Goal: Communication & Community: Answer question/provide support

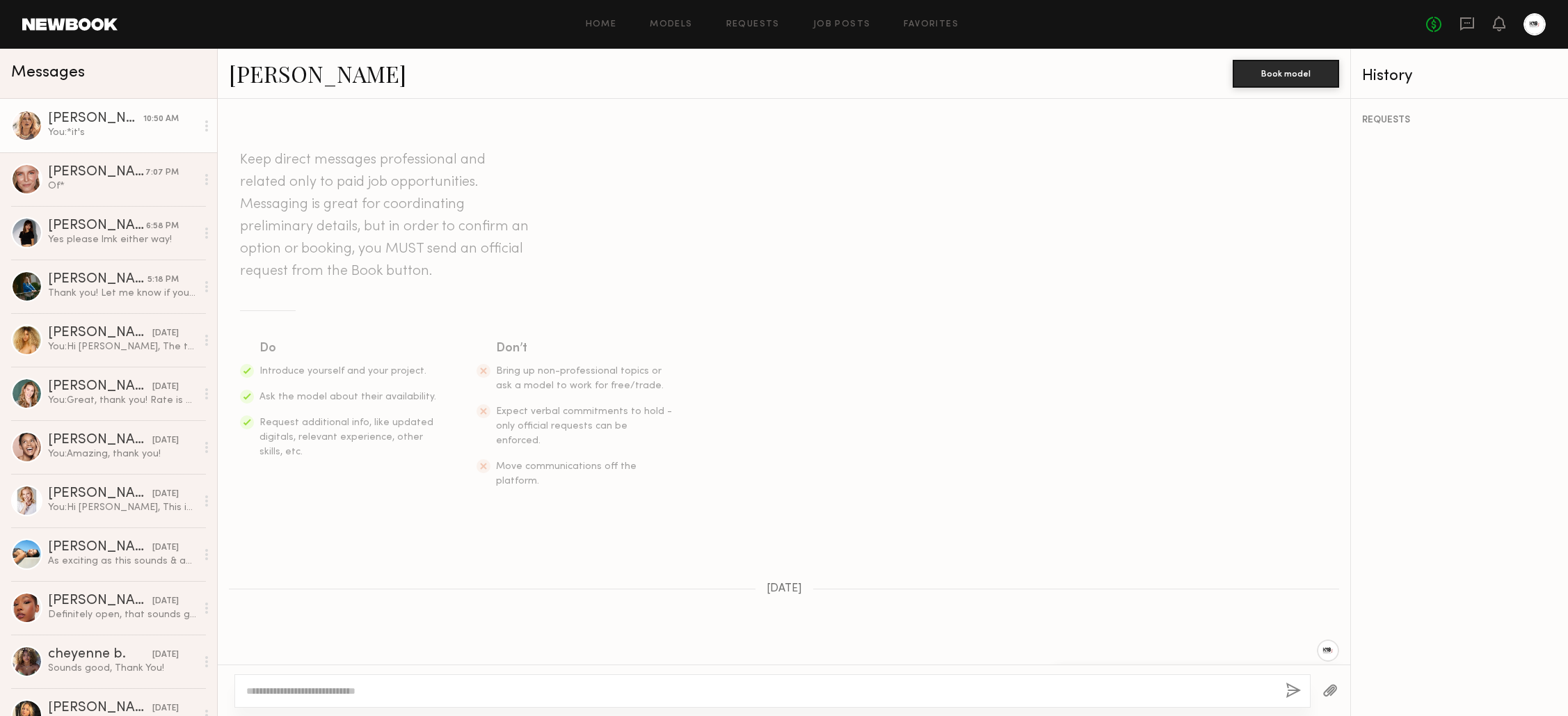
scroll to position [806, 0]
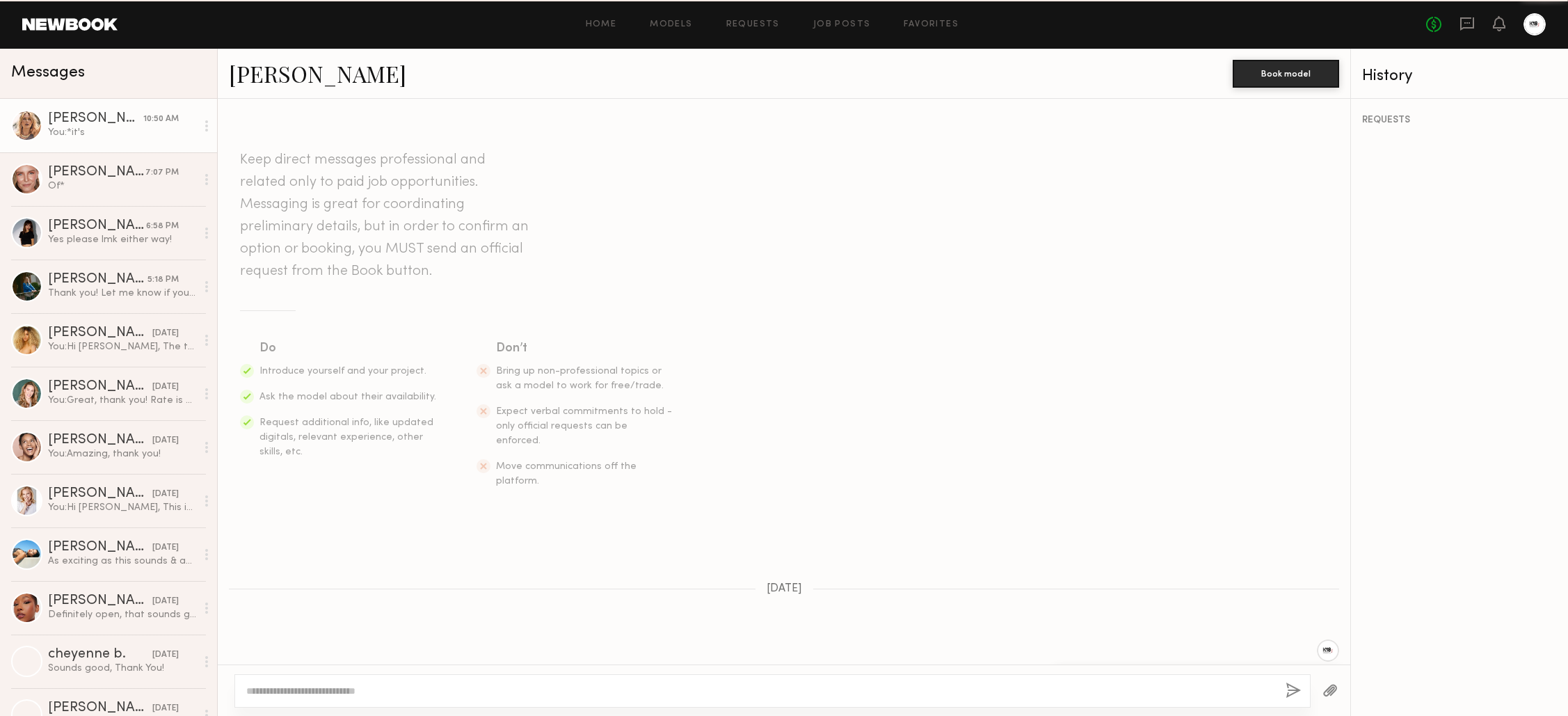
scroll to position [806, 0]
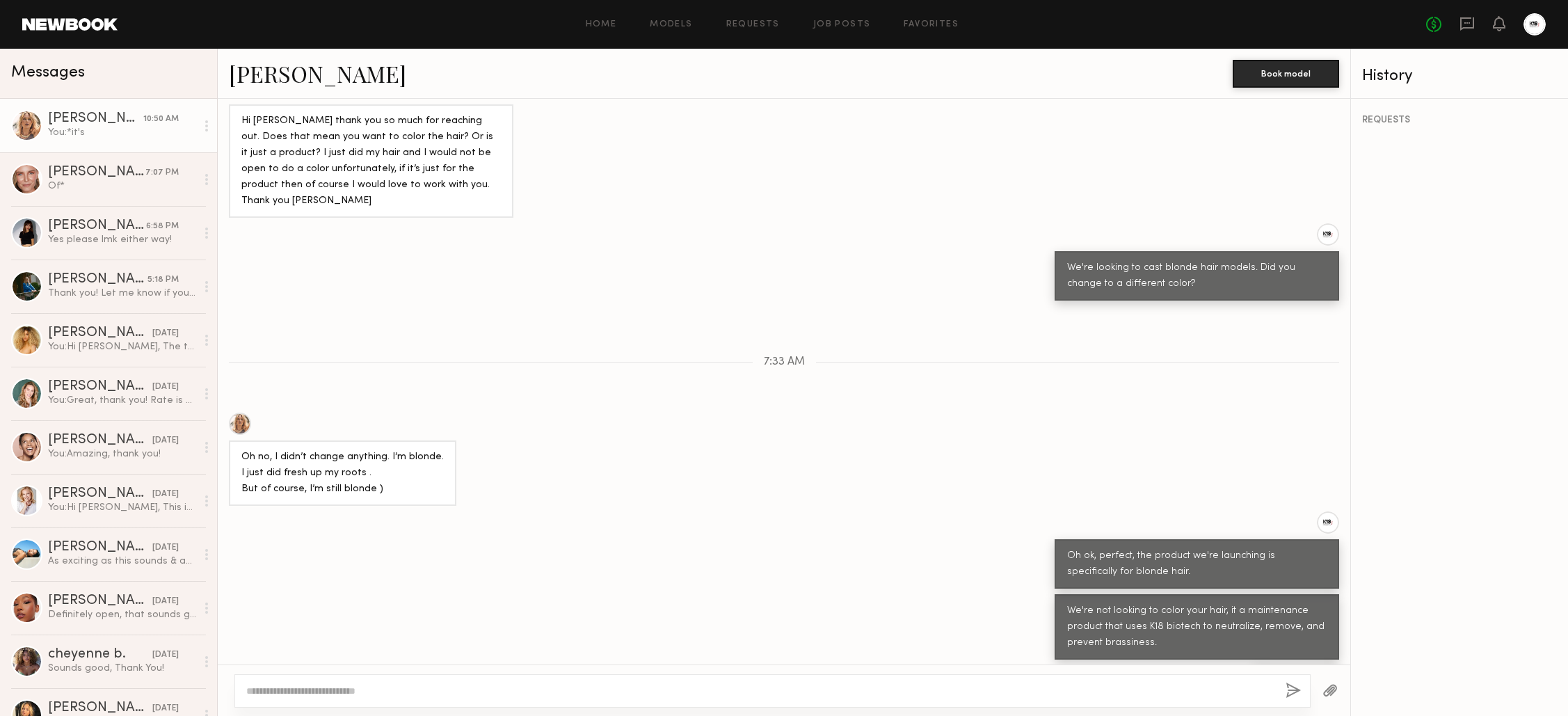
click at [78, 135] on div "You: *it's" at bounding box center [122, 133] width 148 height 13
click at [74, 126] on div "You: *it's" at bounding box center [122, 133] width 148 height 13
click at [105, 165] on link "[PERSON_NAME] 7:07 PM Of*" at bounding box center [108, 179] width 217 height 54
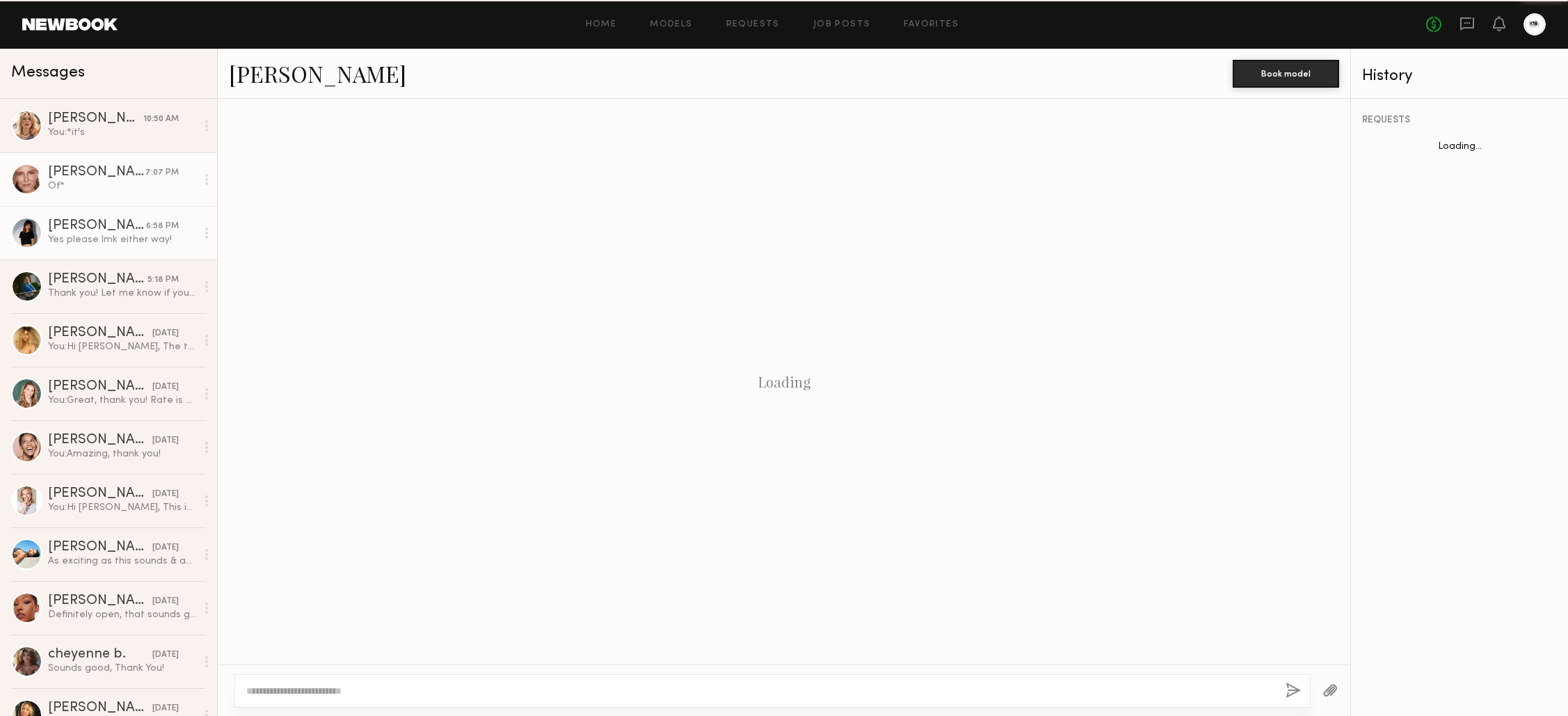
scroll to position [1191, 0]
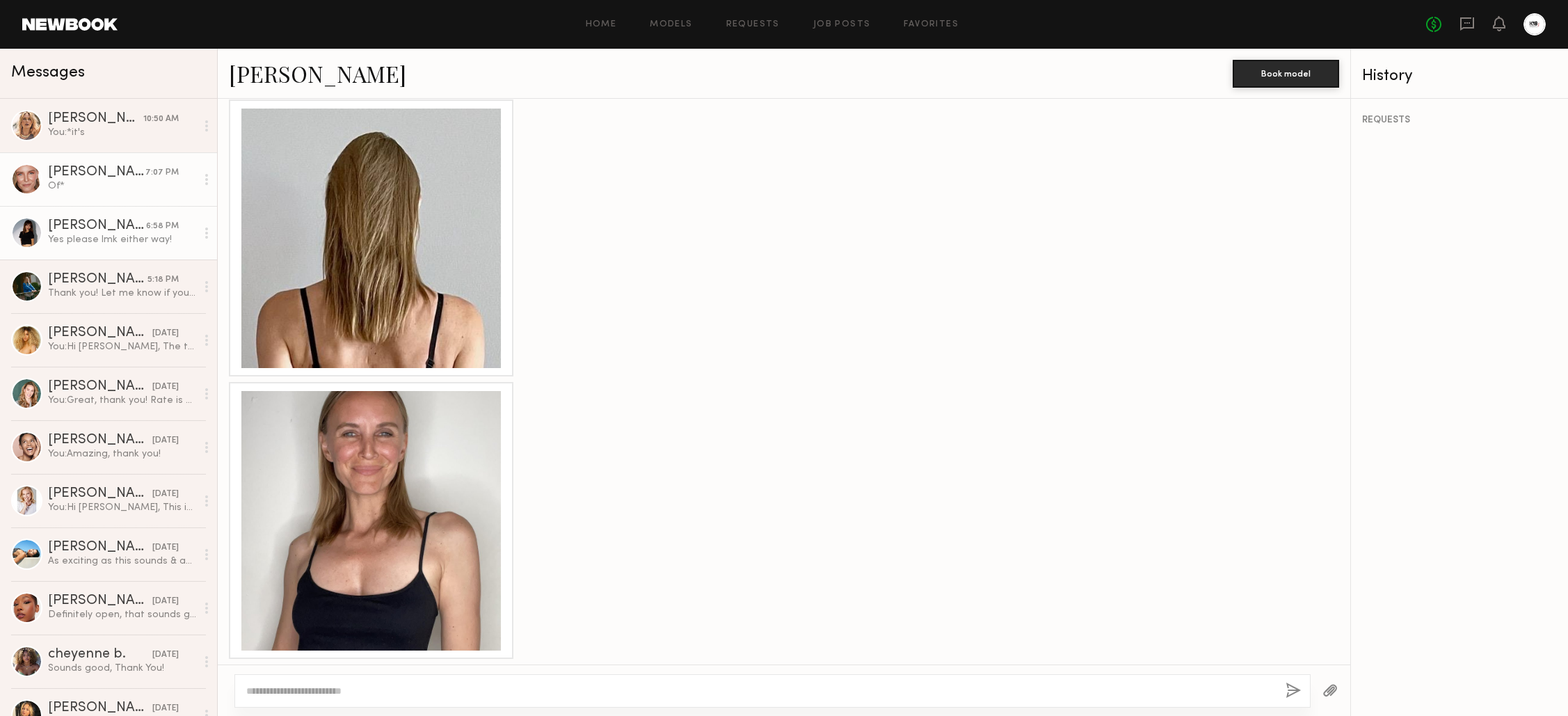
click at [77, 233] on div "Yes please lmk either way!" at bounding box center [122, 240] width 148 height 13
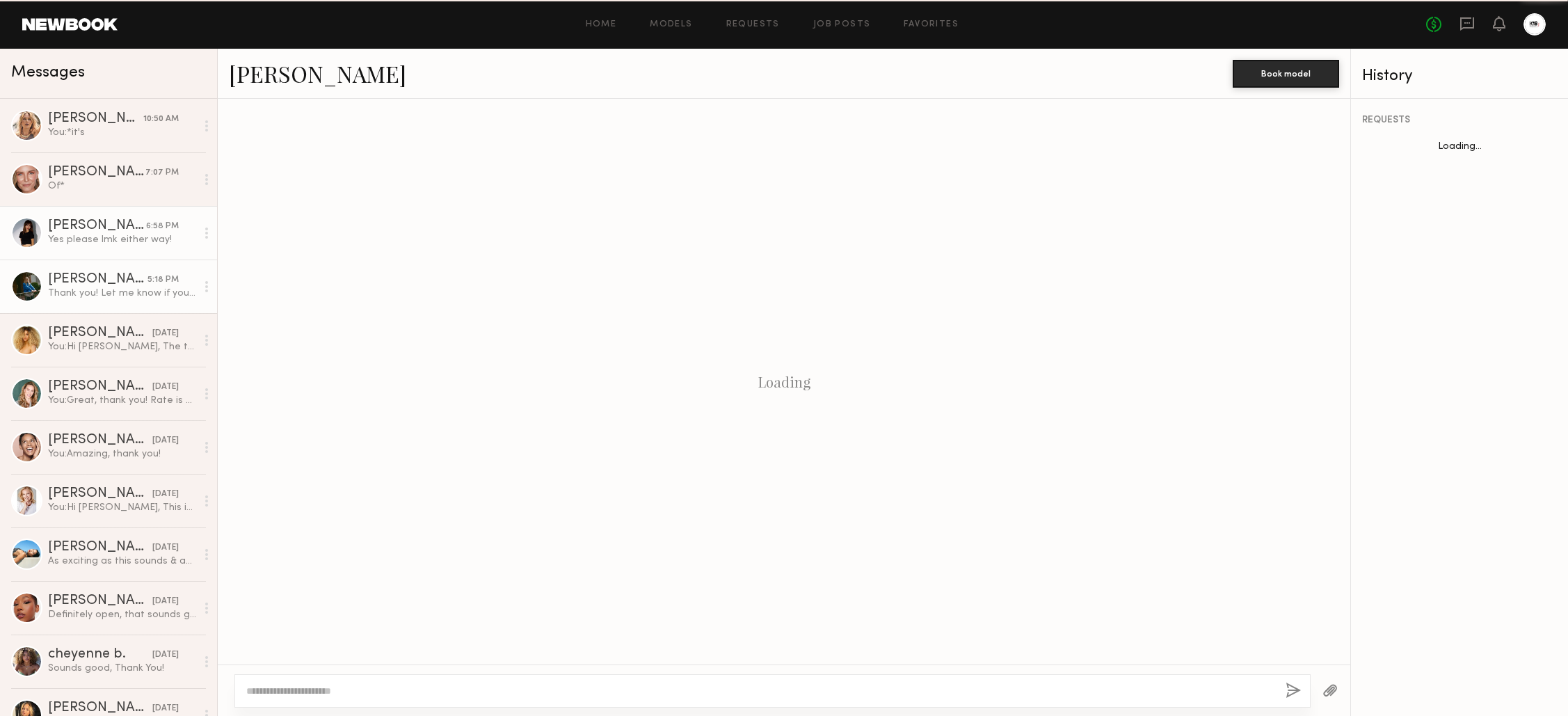
scroll to position [560, 0]
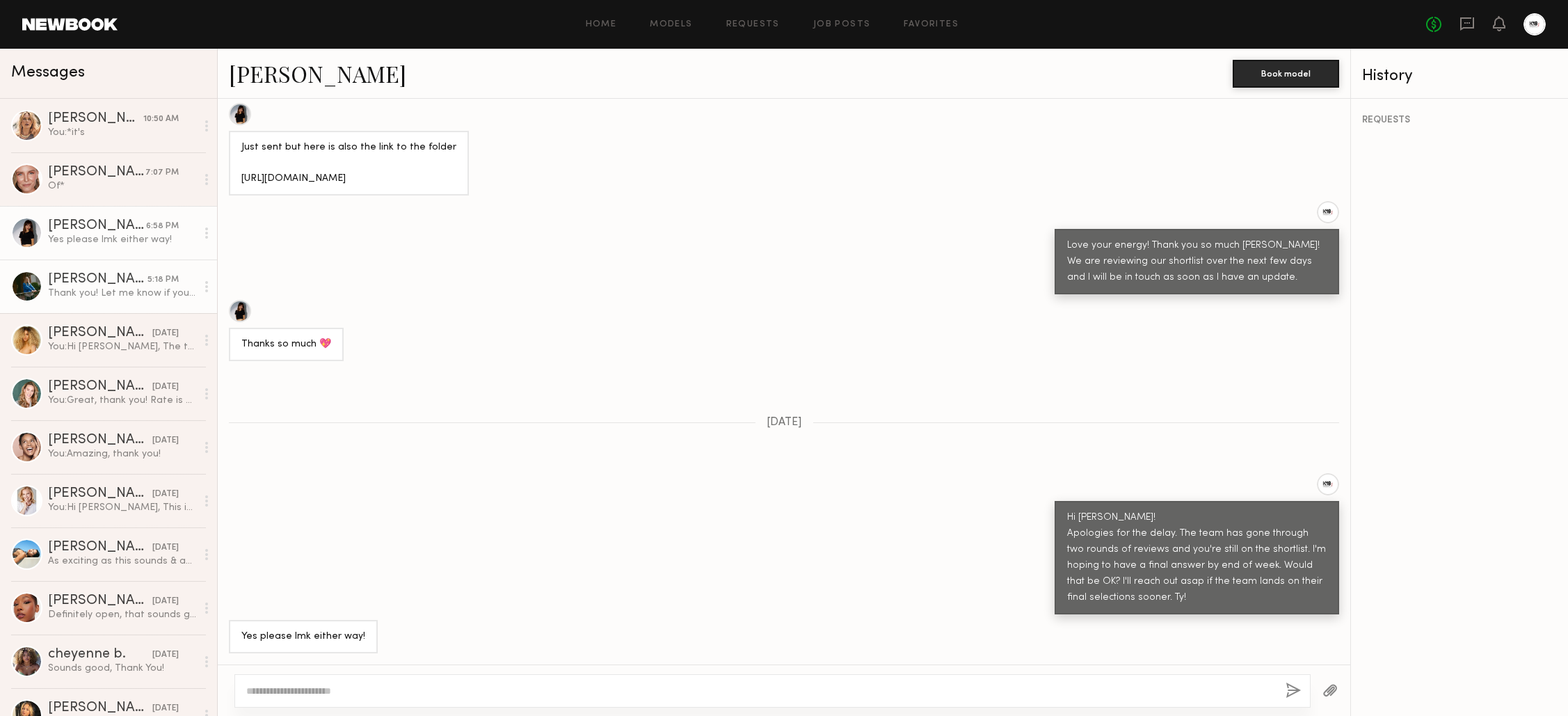
click at [82, 294] on div "Thank you! Let me know if you need anything else JC!" at bounding box center [122, 294] width 148 height 13
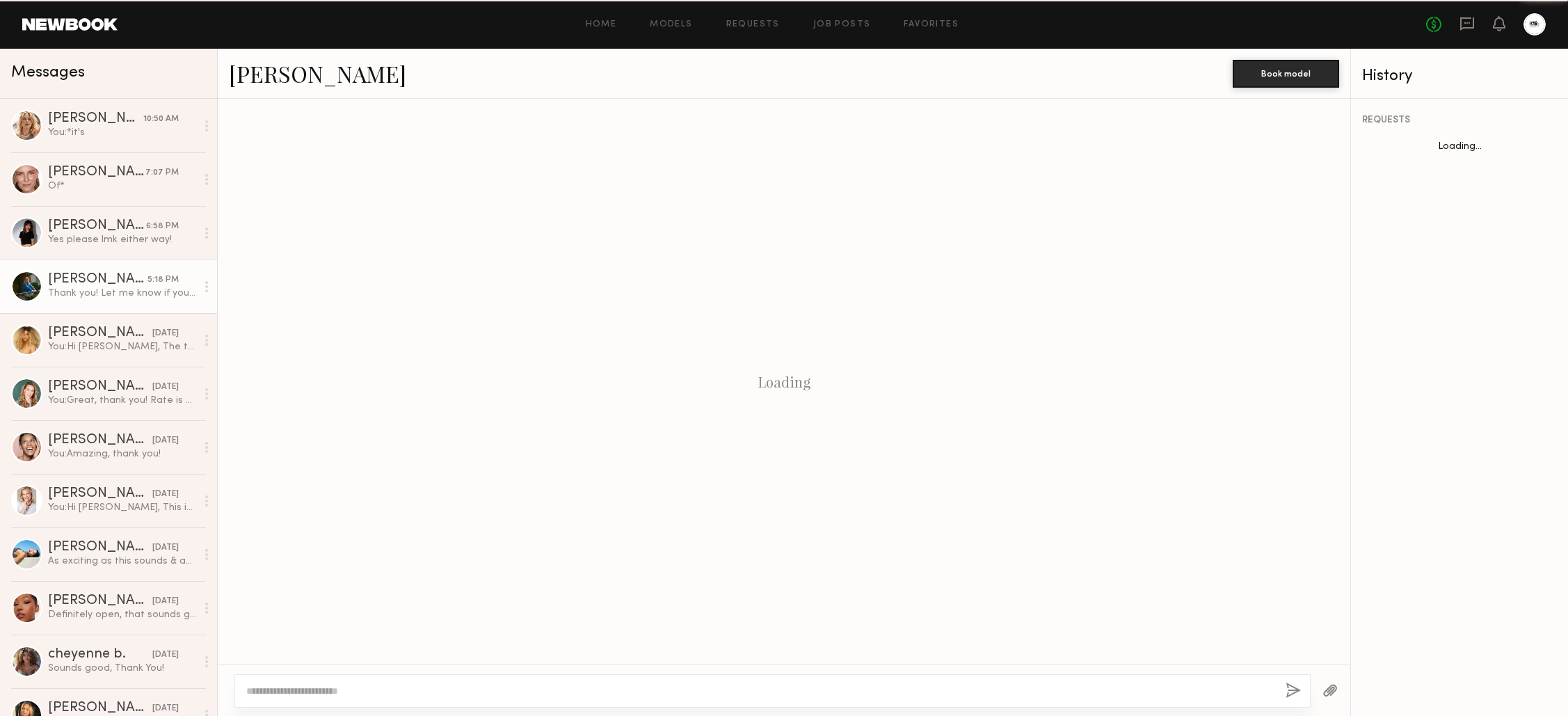
scroll to position [751, 0]
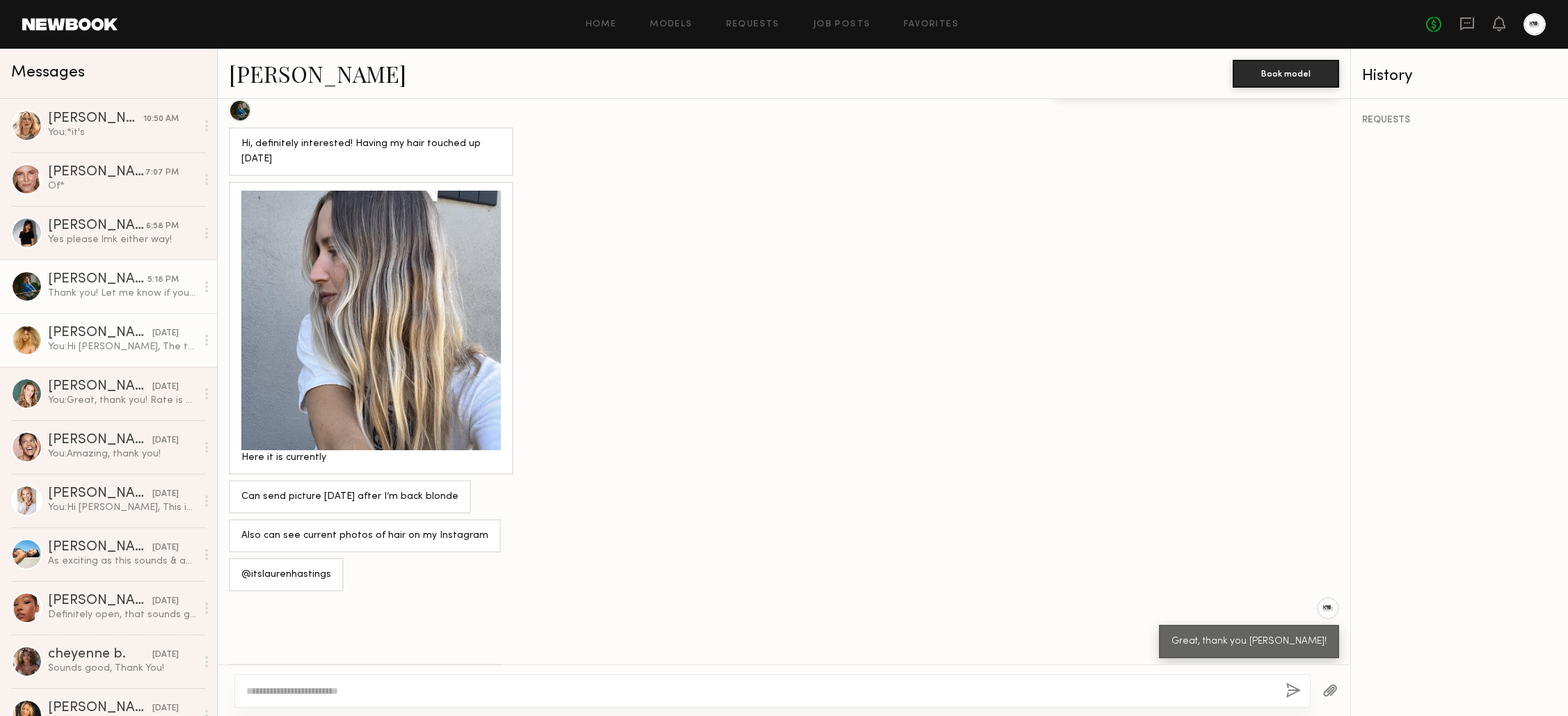
click at [76, 334] on div "[PERSON_NAME]" at bounding box center [100, 333] width 104 height 13
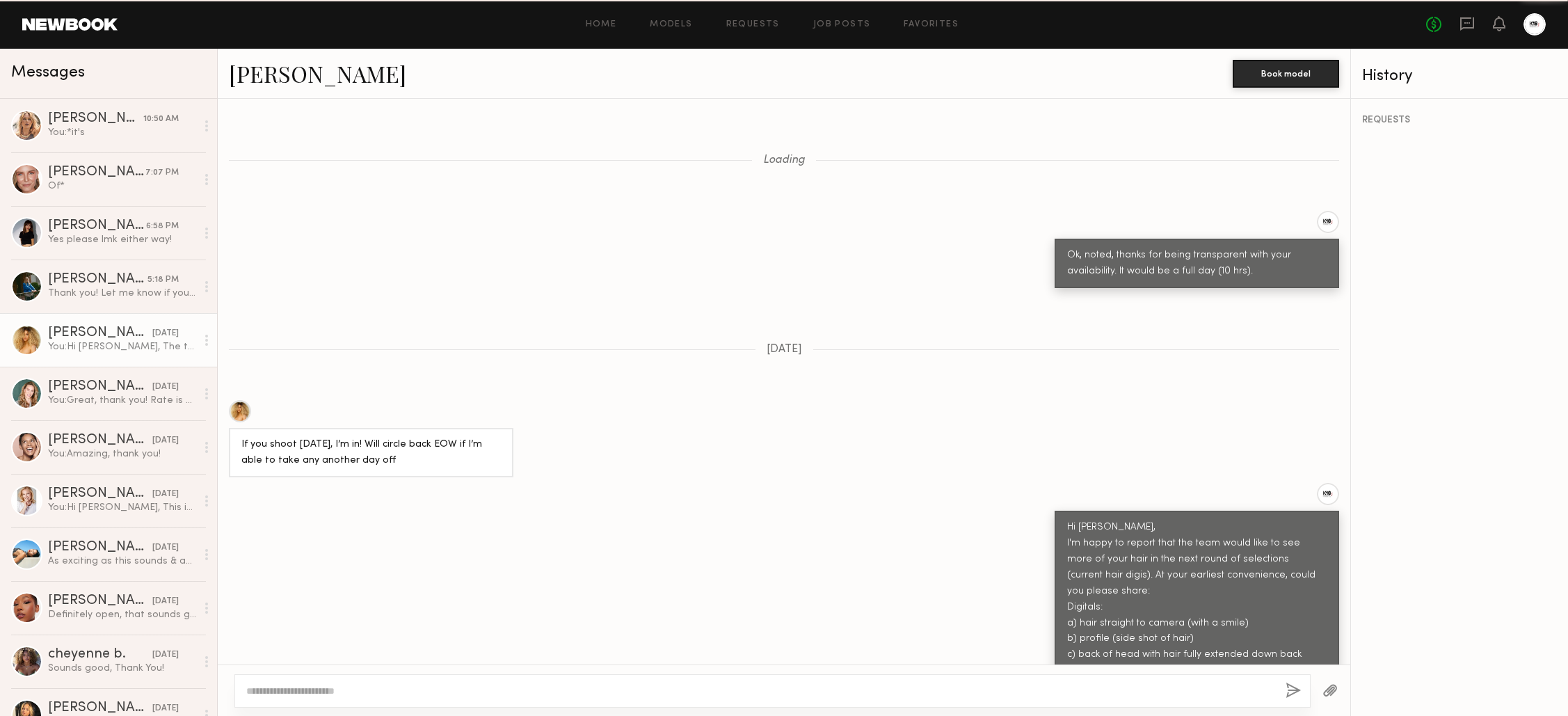
scroll to position [1076, 0]
